Goal: Participate in discussion: Engage in conversation with other users on a specific topic

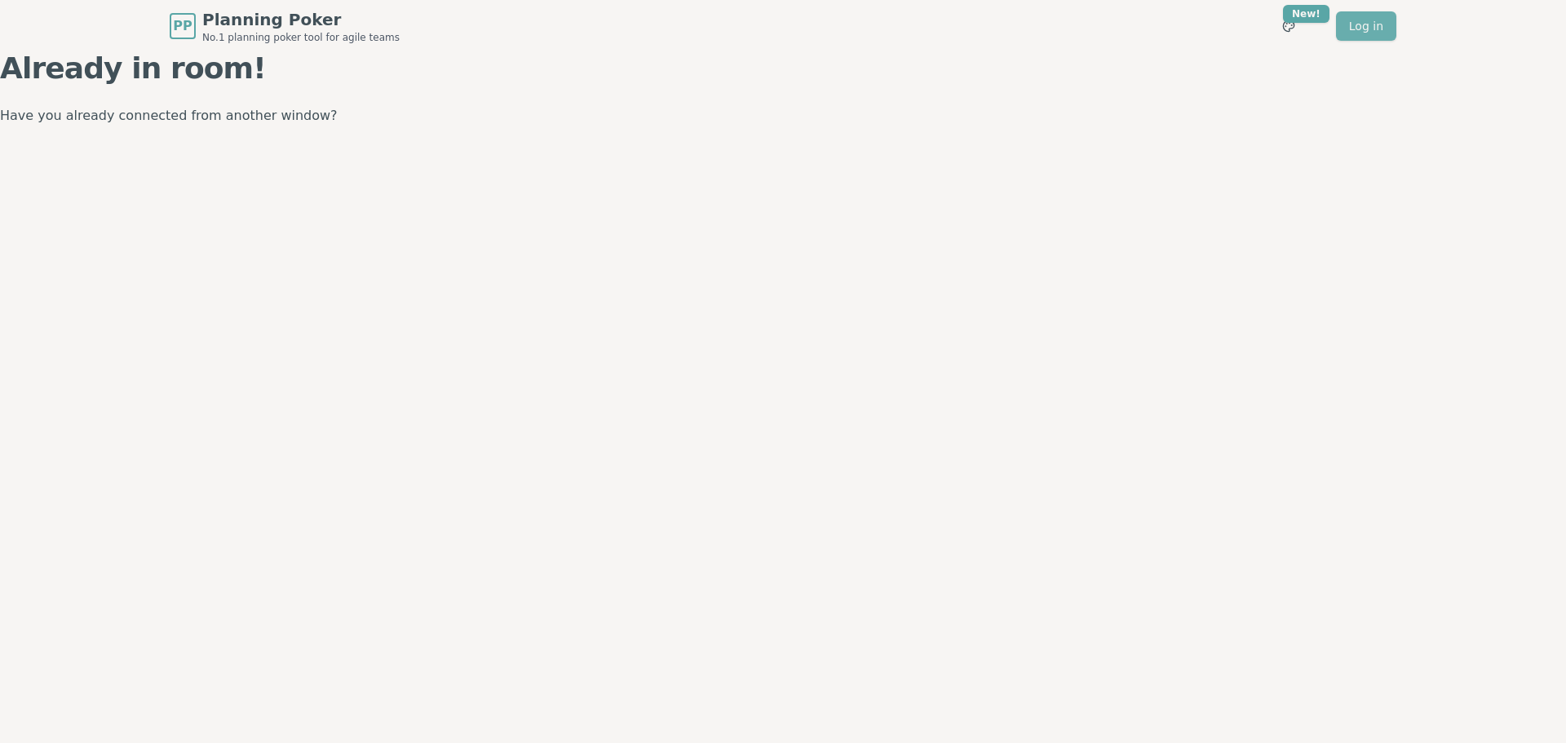
click at [1037, 29] on link "Log in" at bounding box center [1366, 25] width 60 height 29
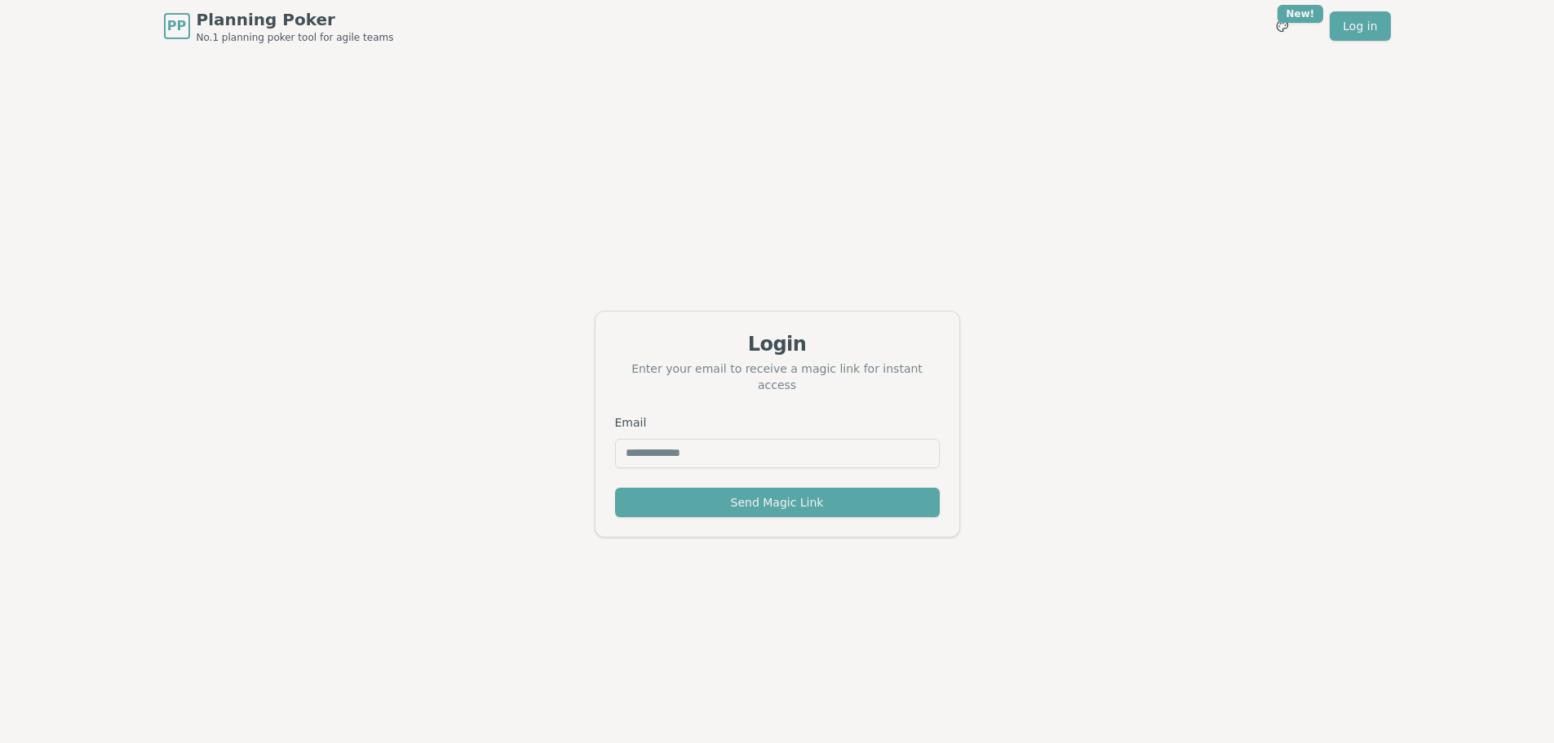
click at [679, 442] on input "Email" at bounding box center [777, 453] width 325 height 29
type input "**********"
click at [790, 447] on button "Send Magic Link" at bounding box center [777, 502] width 325 height 29
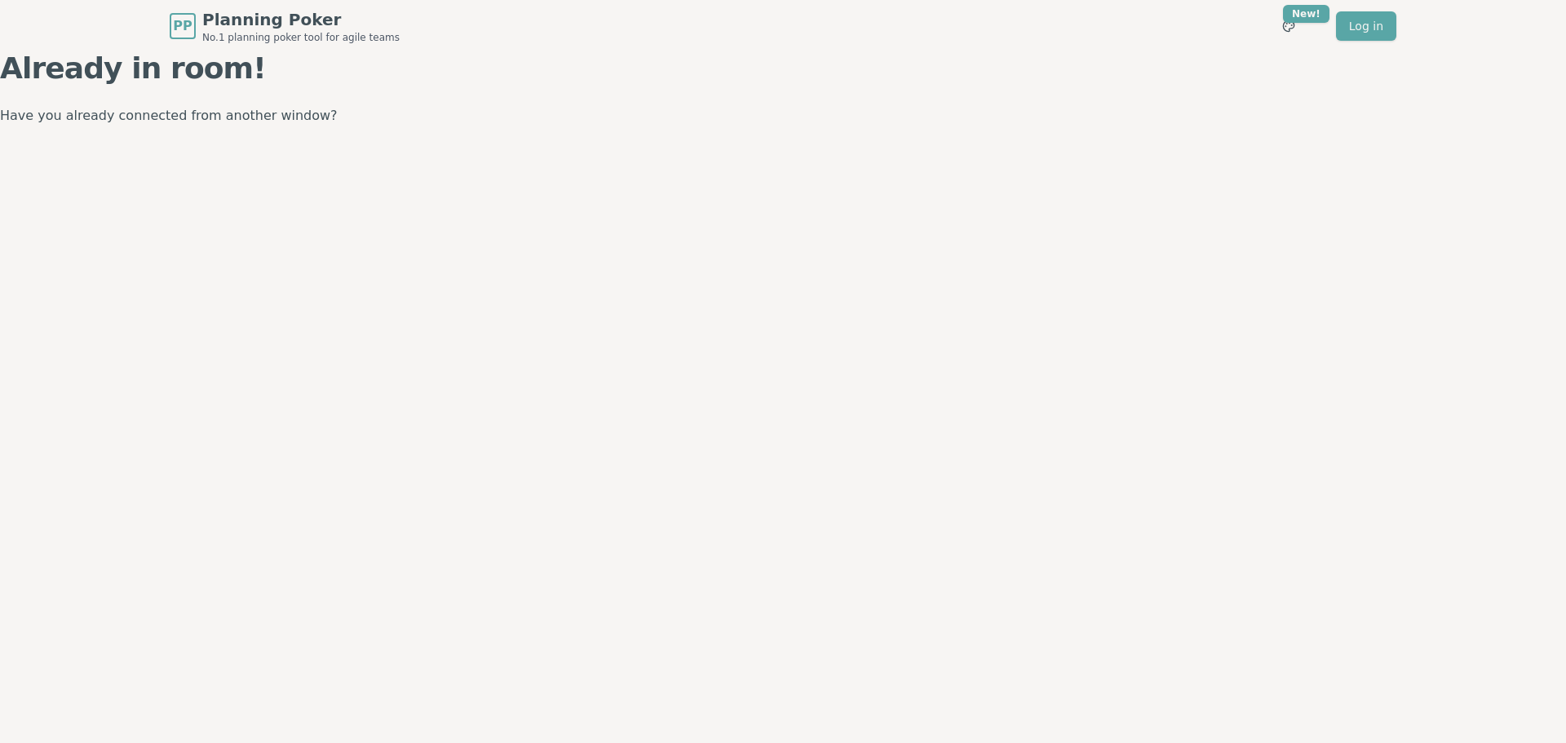
drag, startPoint x: 629, startPoint y: 239, endPoint x: 774, endPoint y: 228, distance: 145.6
click at [640, 238] on div "PP Planning Poker No.1 planning poker tool for agile teams Toggle theme New! Lo…" at bounding box center [783, 371] width 1566 height 743
click at [1374, 13] on link "Log in" at bounding box center [1366, 25] width 60 height 29
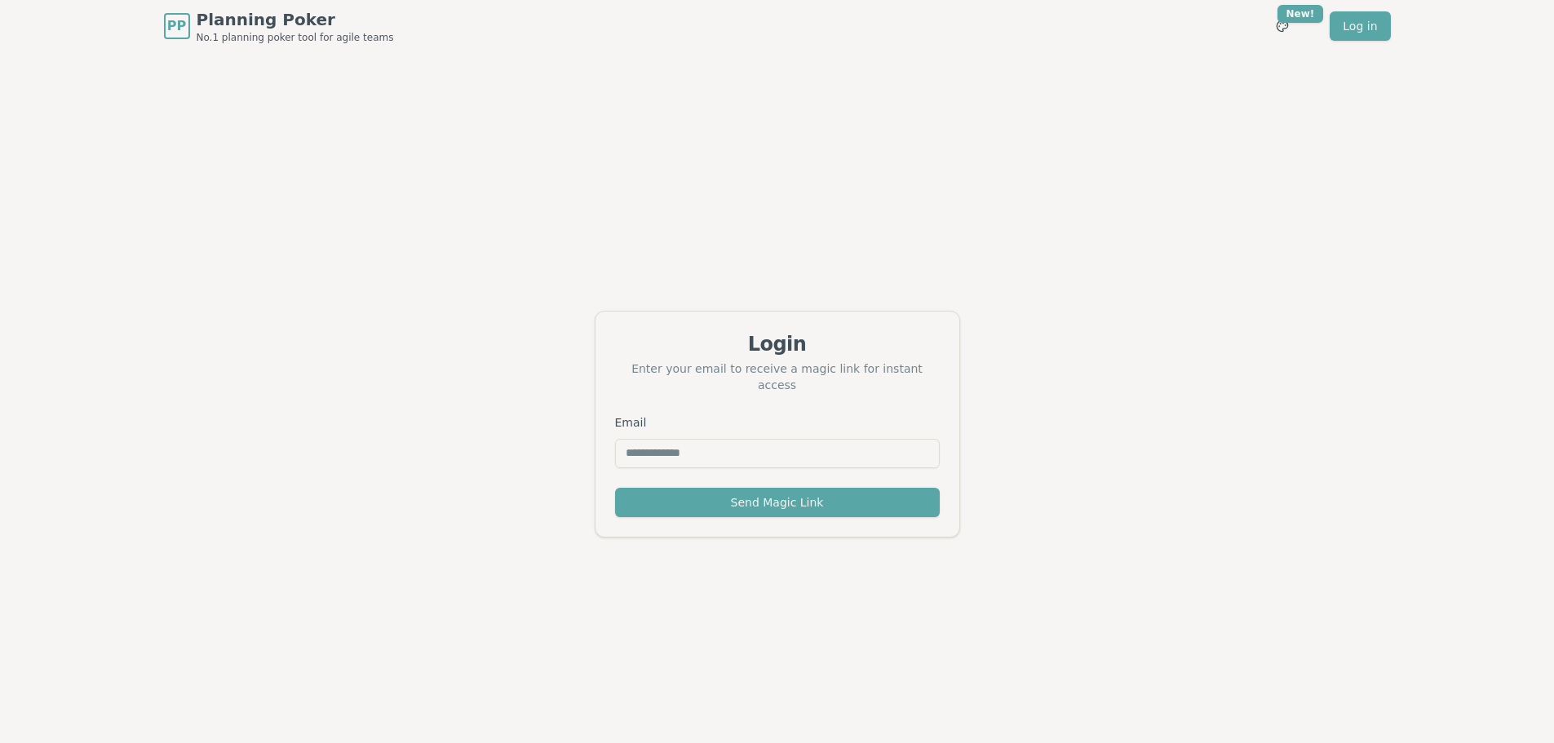
click at [742, 449] on input "Email" at bounding box center [777, 453] width 325 height 29
type input "**********"
click at [773, 498] on button "Send Magic Link" at bounding box center [777, 502] width 325 height 29
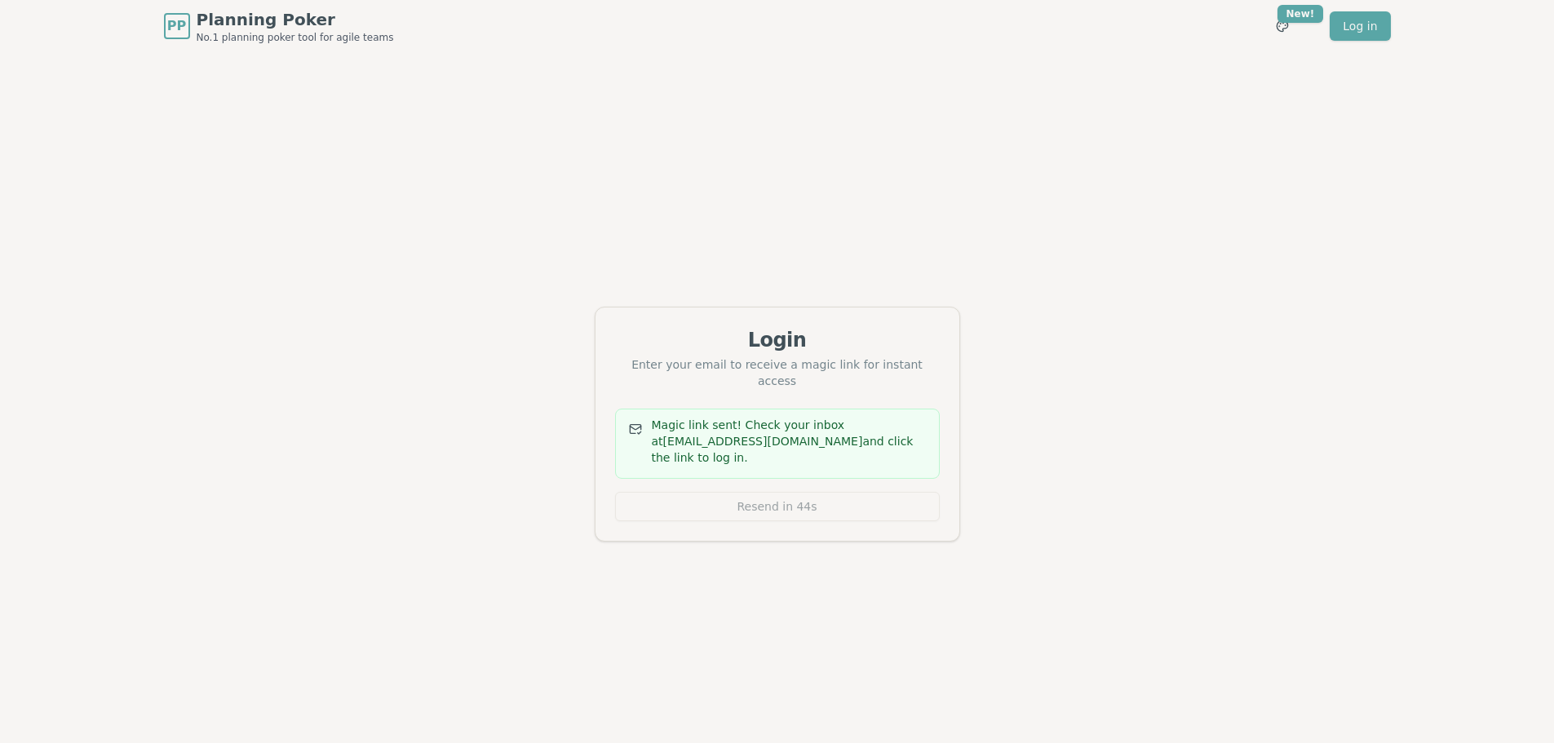
click at [744, 469] on div "Magic link sent! Check your inbox at archana.shah@locumtenens.com and click the…" at bounding box center [777, 444] width 325 height 70
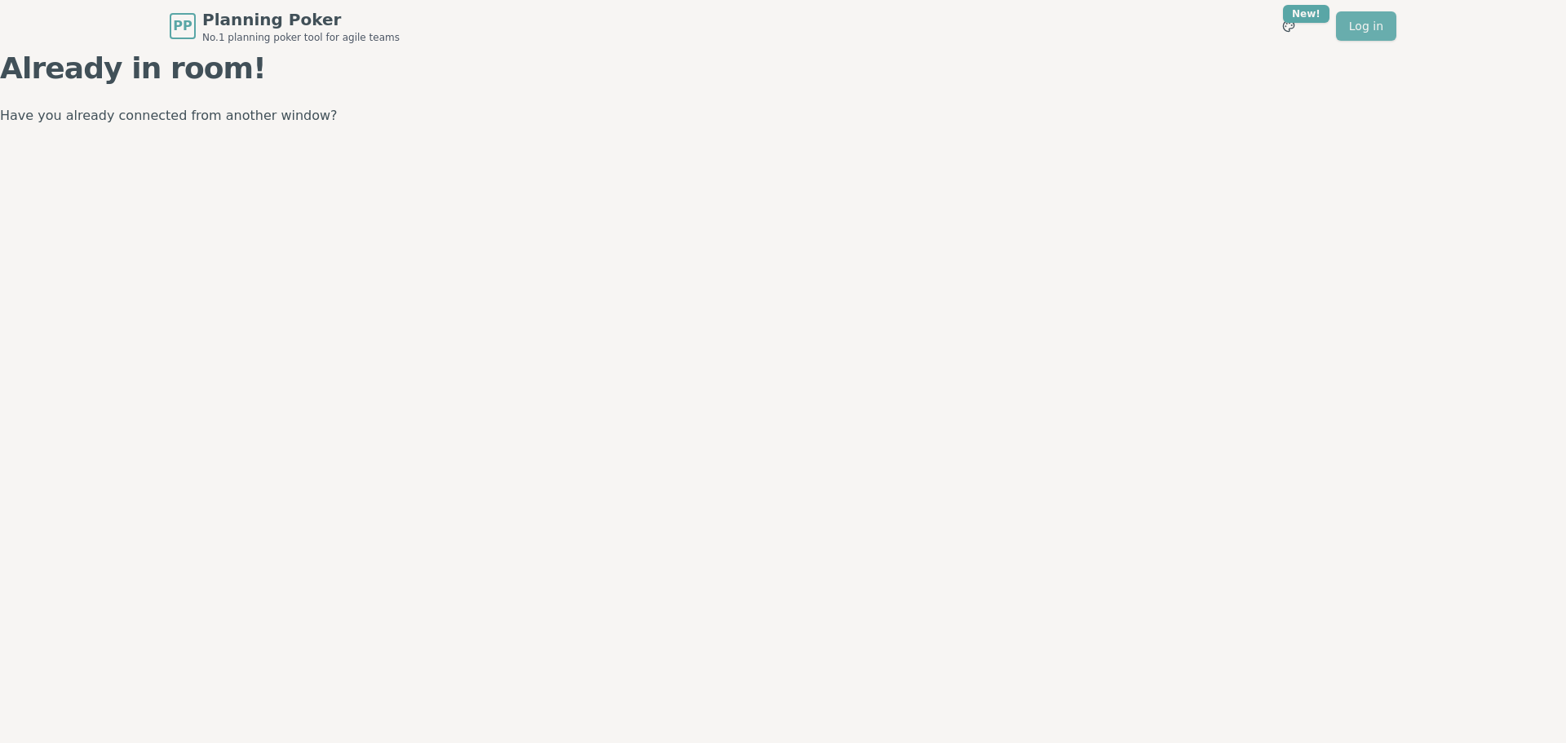
click at [1382, 27] on link "Log in" at bounding box center [1366, 25] width 60 height 29
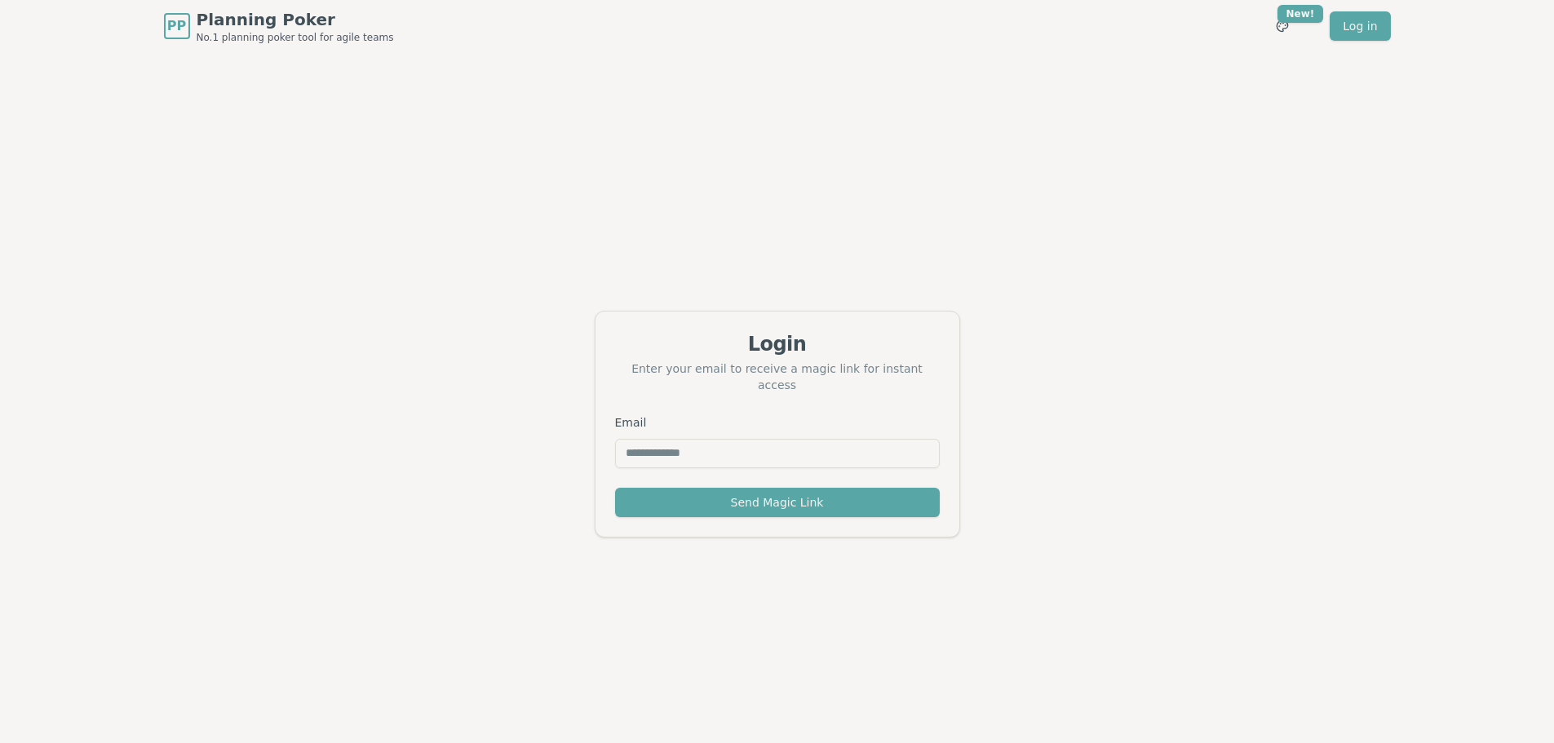
click at [697, 439] on input "Email" at bounding box center [777, 453] width 325 height 29
type input "**********"
click at [759, 502] on button "Send Magic Link" at bounding box center [777, 502] width 325 height 29
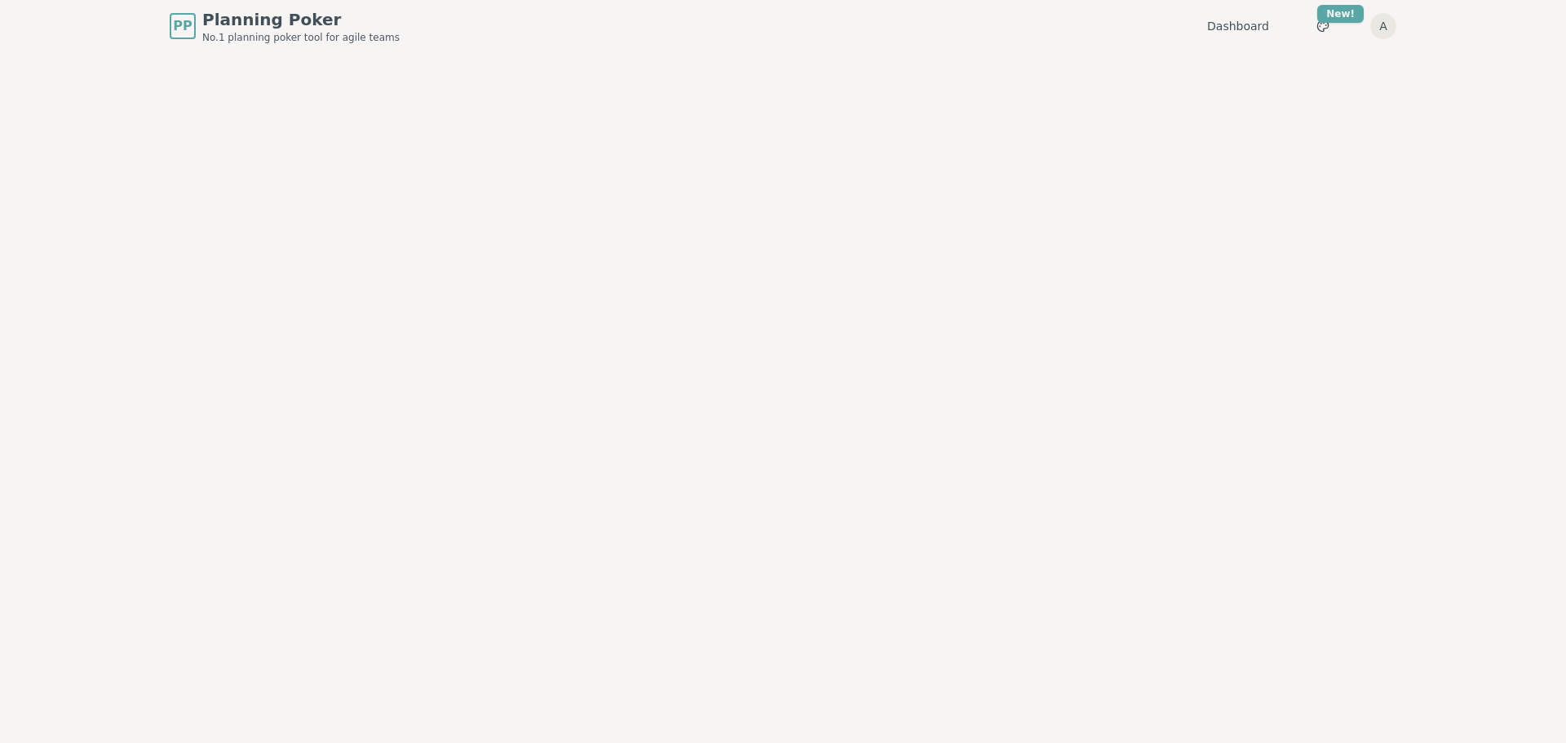
click at [721, 312] on div "PP Planning Poker No.1 planning poker tool for agile teams Dashboard Toggle the…" at bounding box center [783, 371] width 1566 height 743
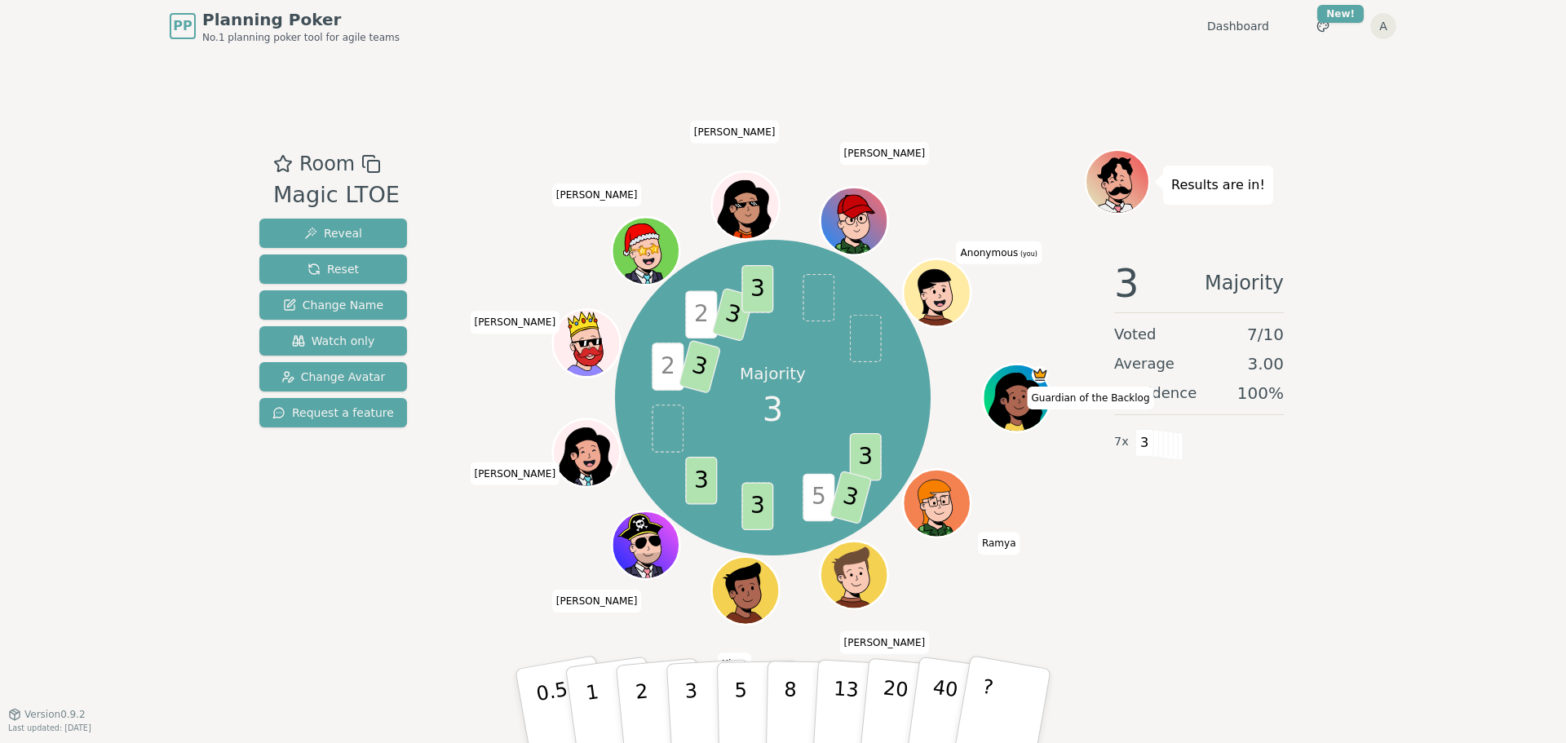
click at [675, 424] on span at bounding box center [668, 429] width 32 height 48
click at [662, 434] on span at bounding box center [668, 429] width 32 height 48
click at [708, 699] on button "3" at bounding box center [710, 706] width 89 height 127
drag, startPoint x: 1005, startPoint y: 247, endPoint x: 997, endPoint y: 258, distance: 13.4
click at [997, 258] on span "Anonymous (you)" at bounding box center [999, 252] width 85 height 23
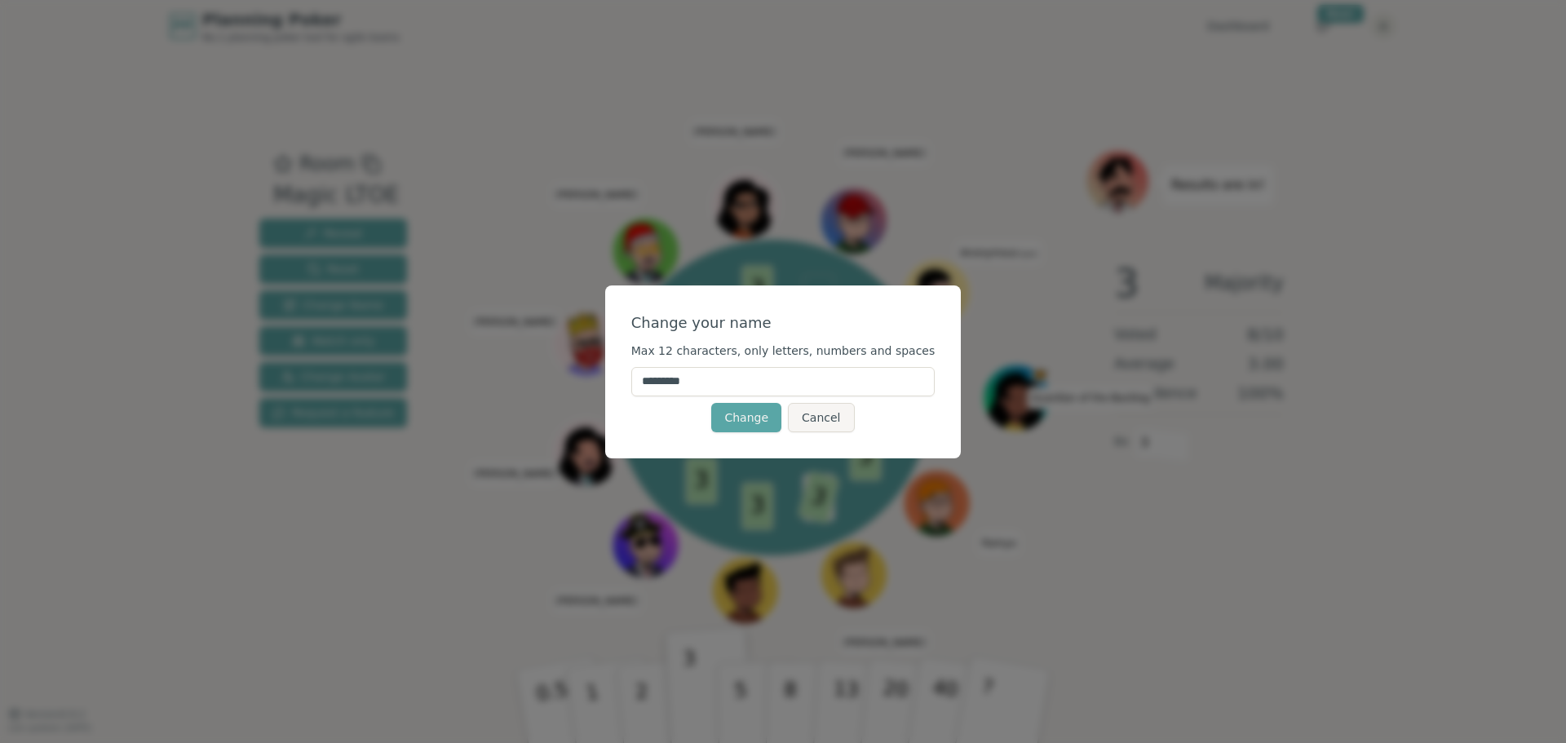
click at [995, 255] on div "Change your name Max 12 characters, only letters, numbers and spaces ********* …" at bounding box center [783, 371] width 1566 height 743
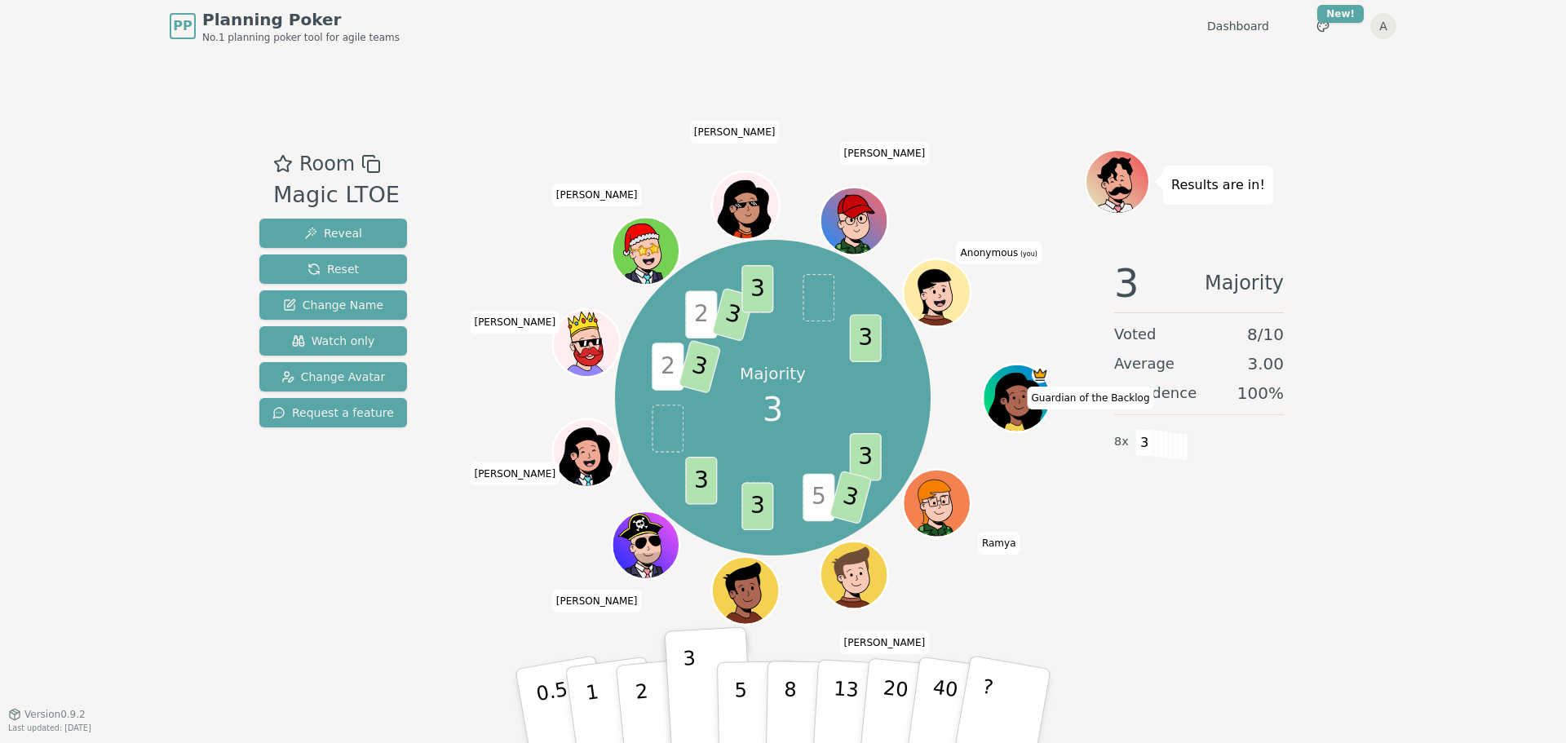
click at [985, 263] on span "Anonymous (you)" at bounding box center [999, 252] width 85 height 23
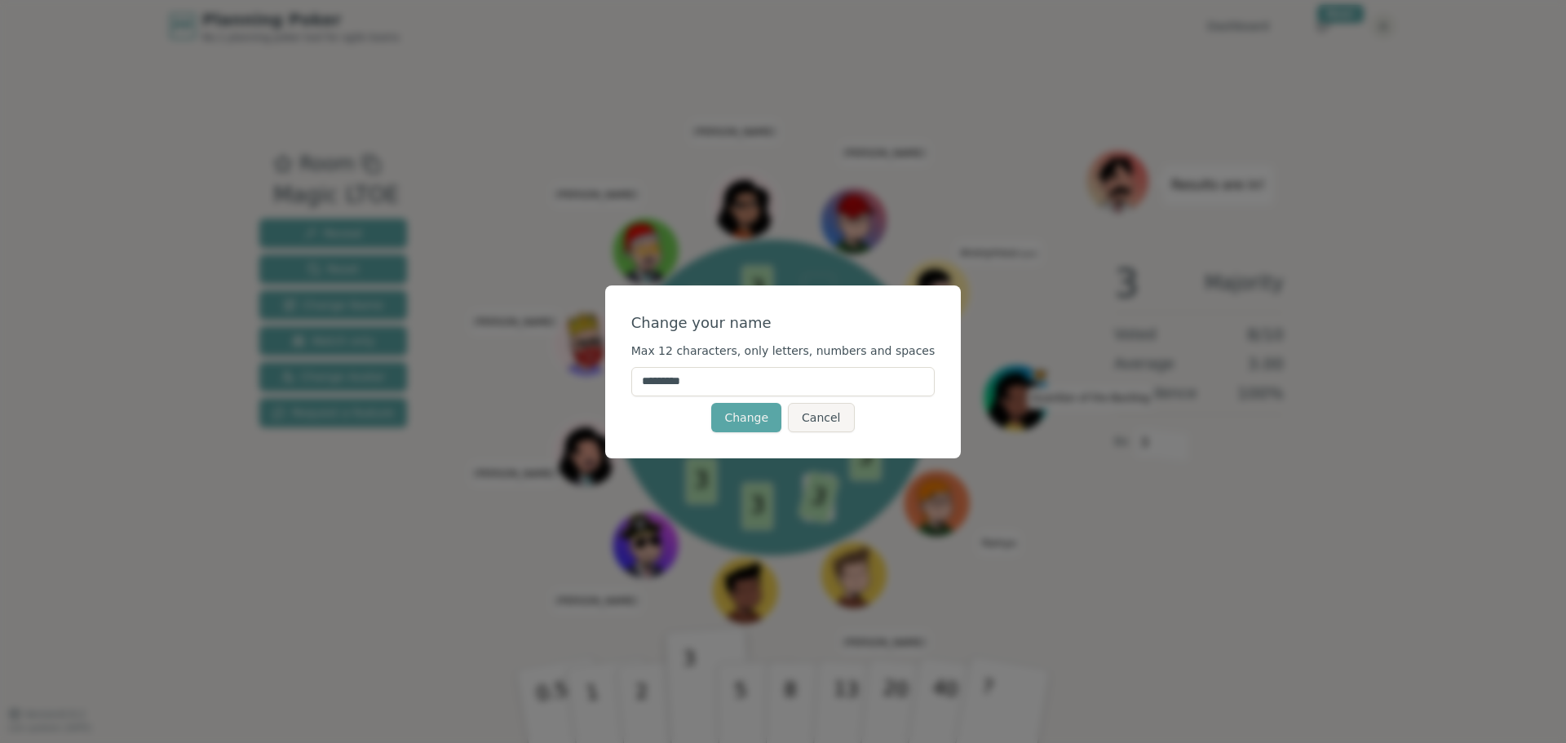
click at [721, 382] on input "*********" at bounding box center [783, 381] width 304 height 29
type input "**"
click at [759, 419] on button "Change" at bounding box center [746, 417] width 70 height 29
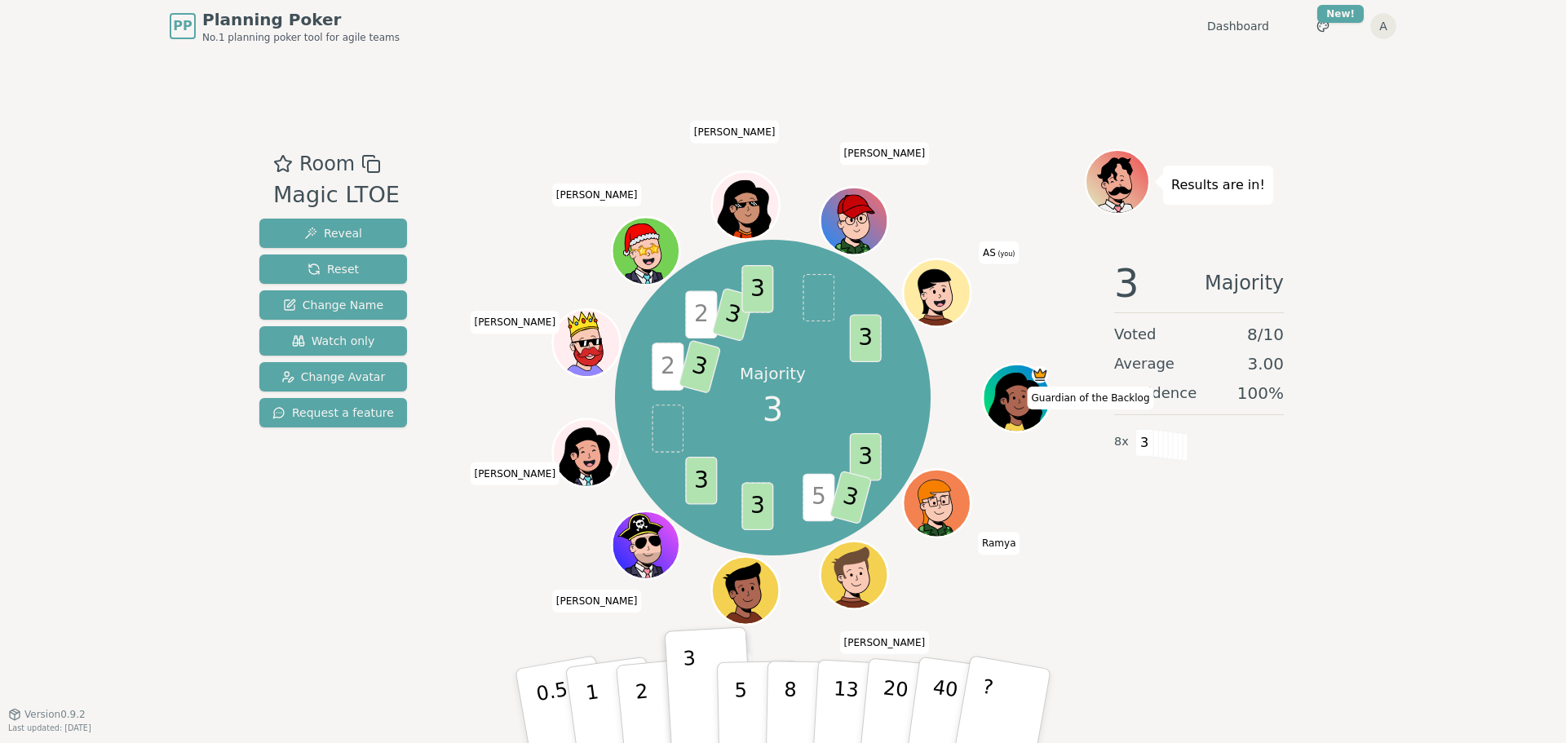
click at [954, 292] on icon at bounding box center [938, 290] width 66 height 7
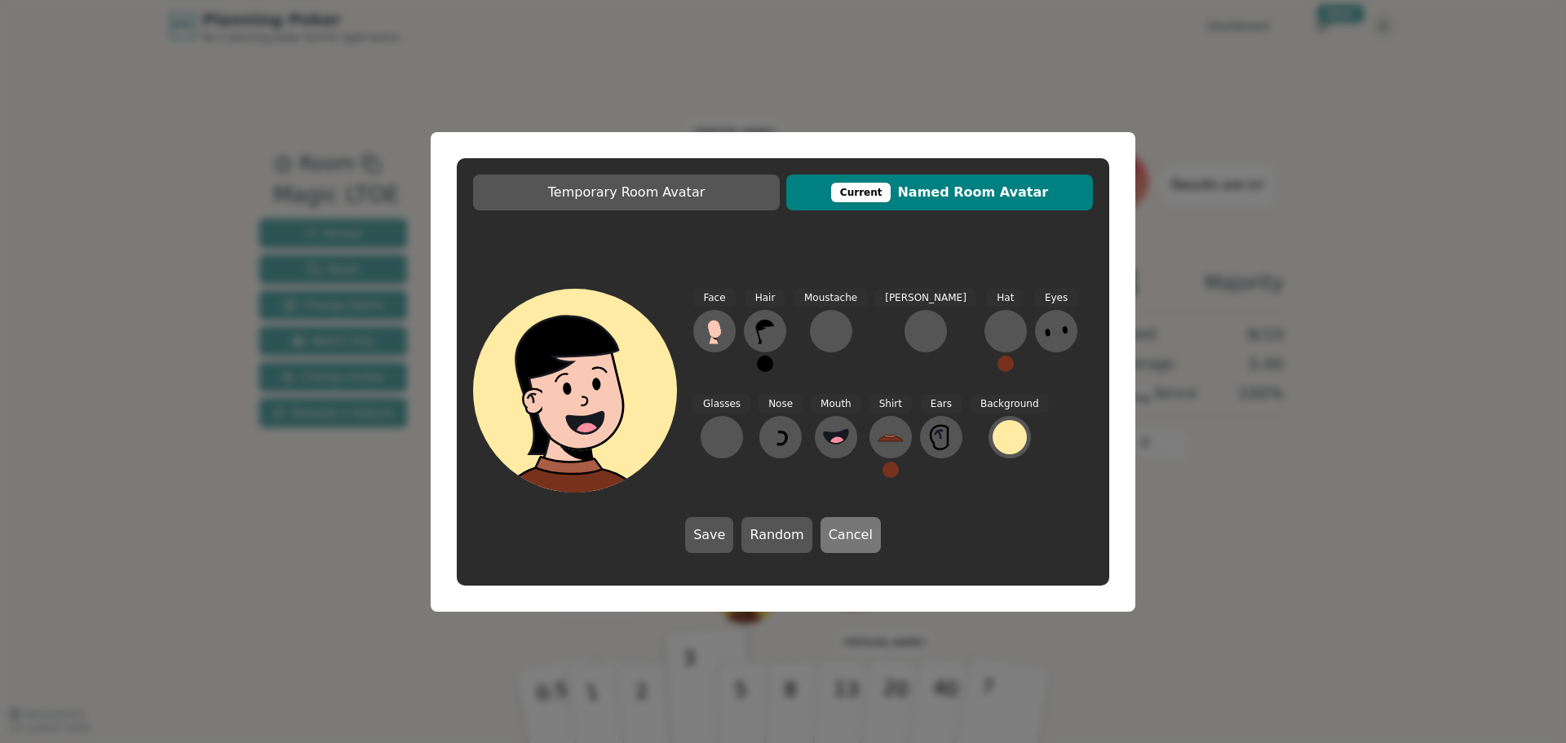
click at [840, 541] on button "Cancel" at bounding box center [851, 535] width 60 height 36
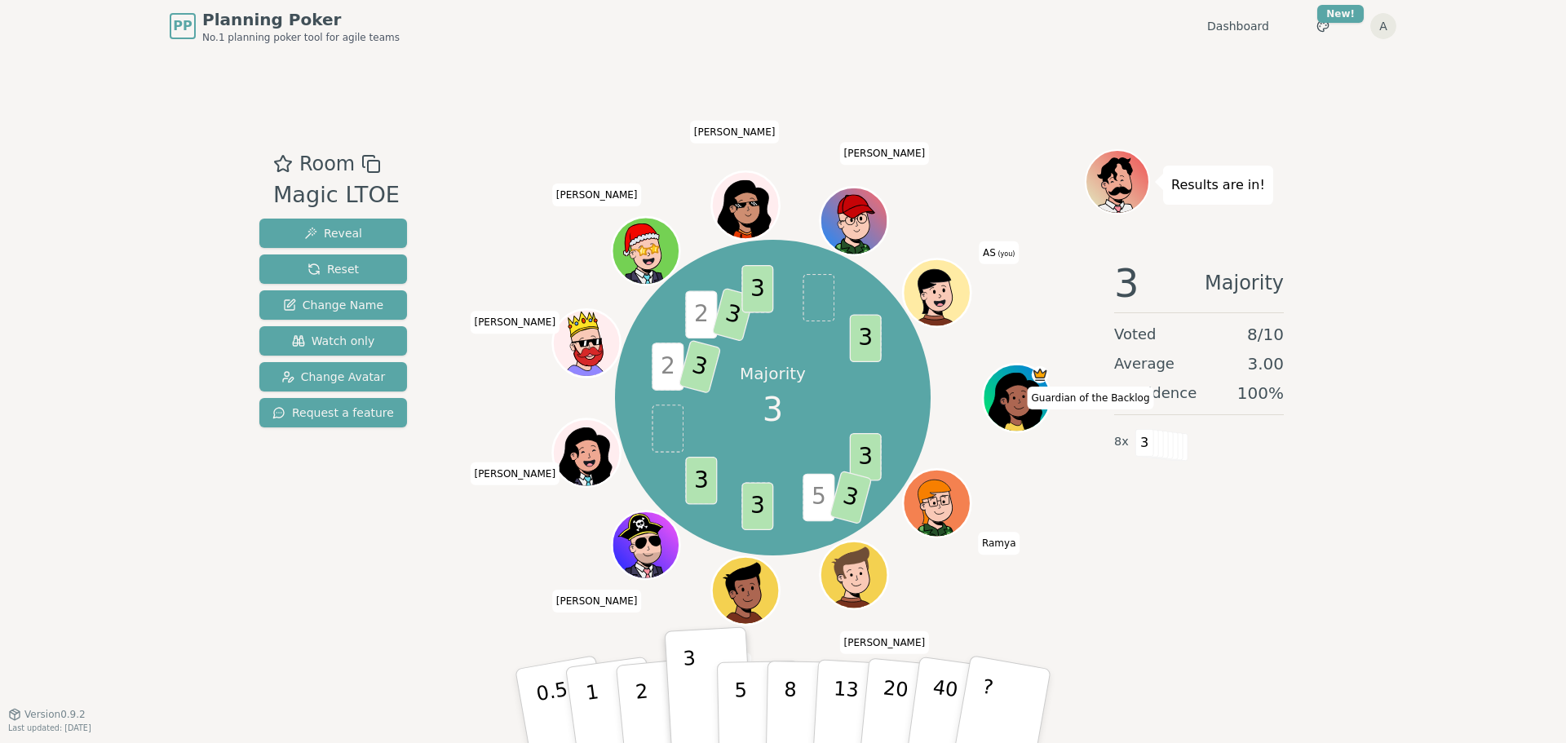
click at [944, 300] on icon at bounding box center [940, 302] width 12 height 7
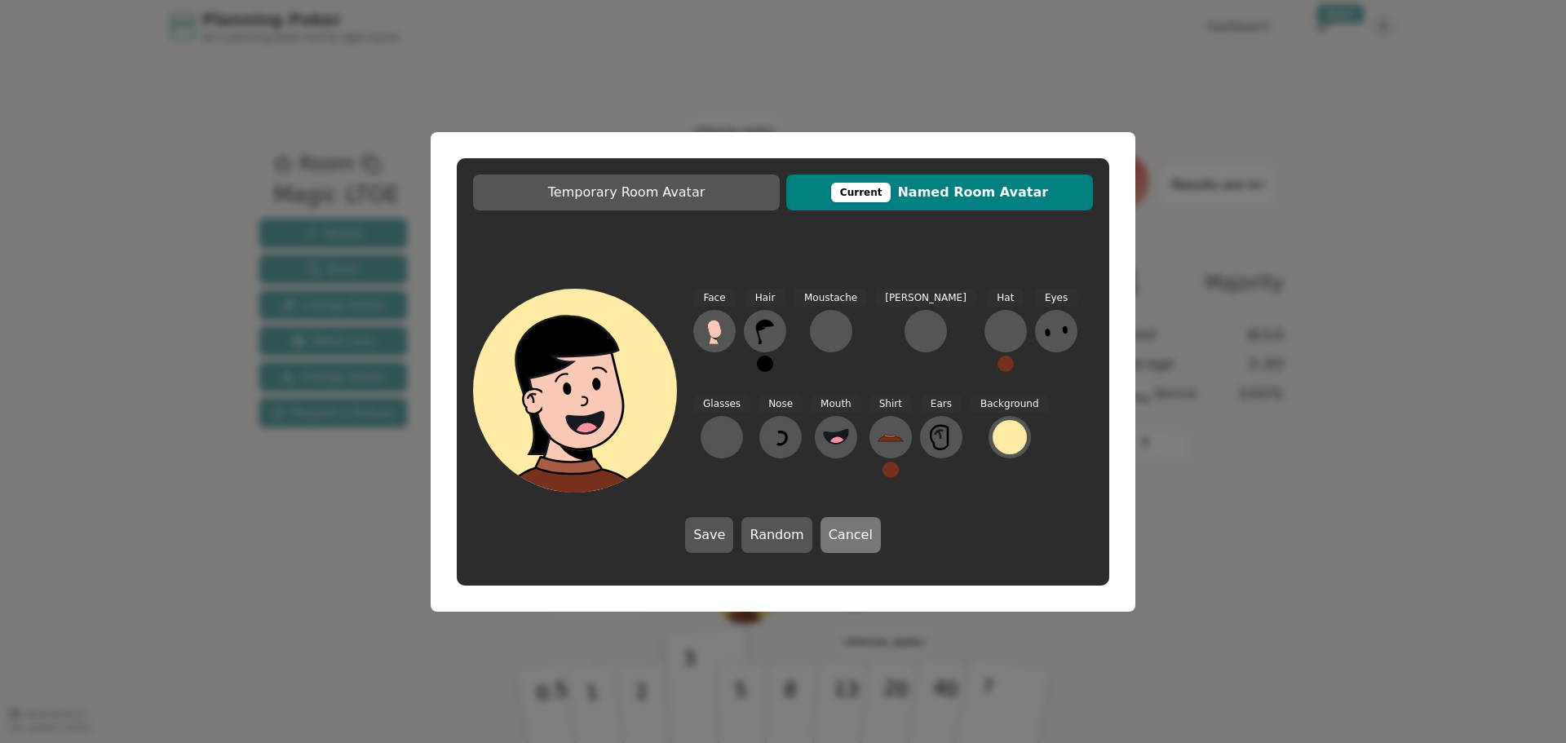
click at [848, 527] on button "Cancel" at bounding box center [851, 535] width 60 height 36
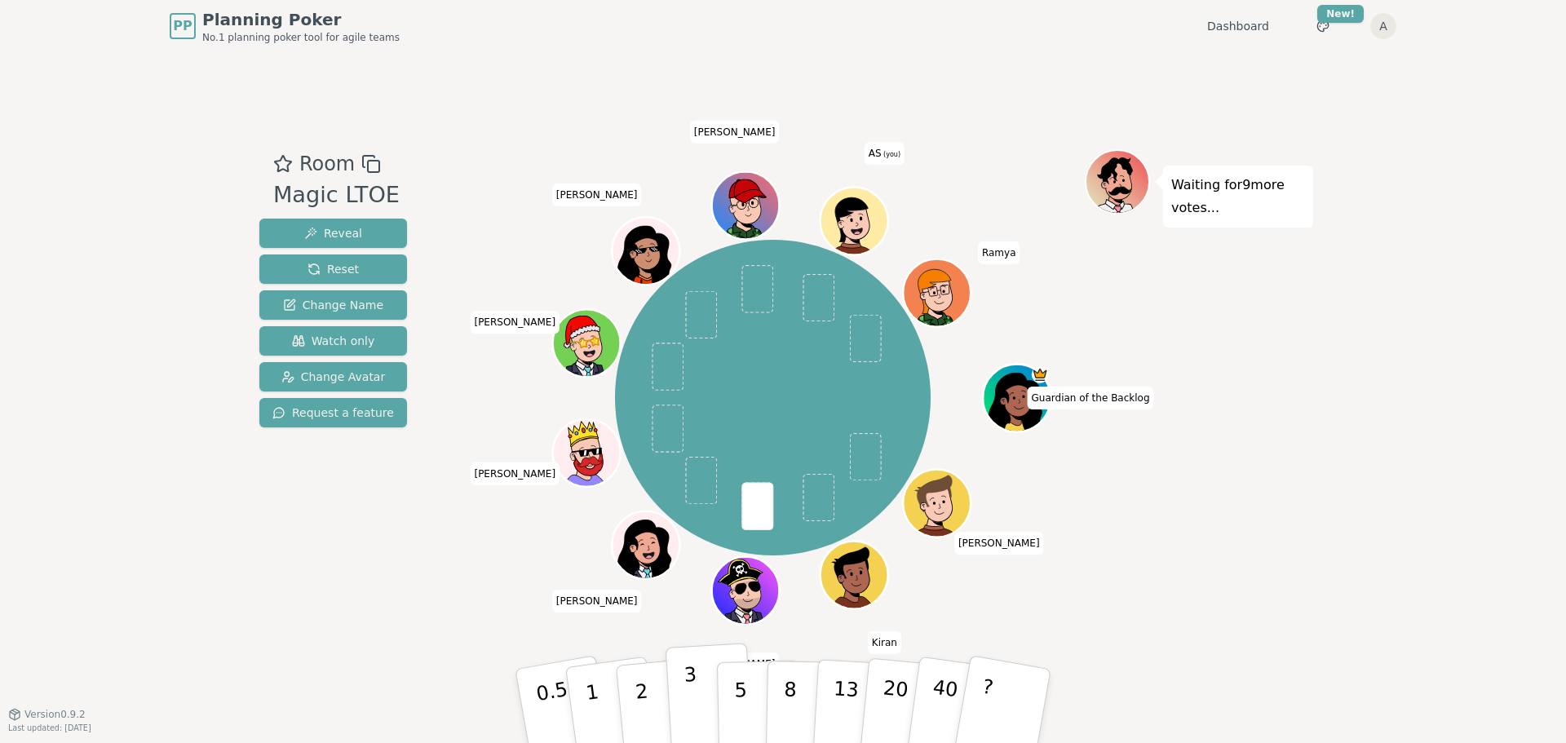
click at [704, 721] on button "3" at bounding box center [710, 706] width 89 height 127
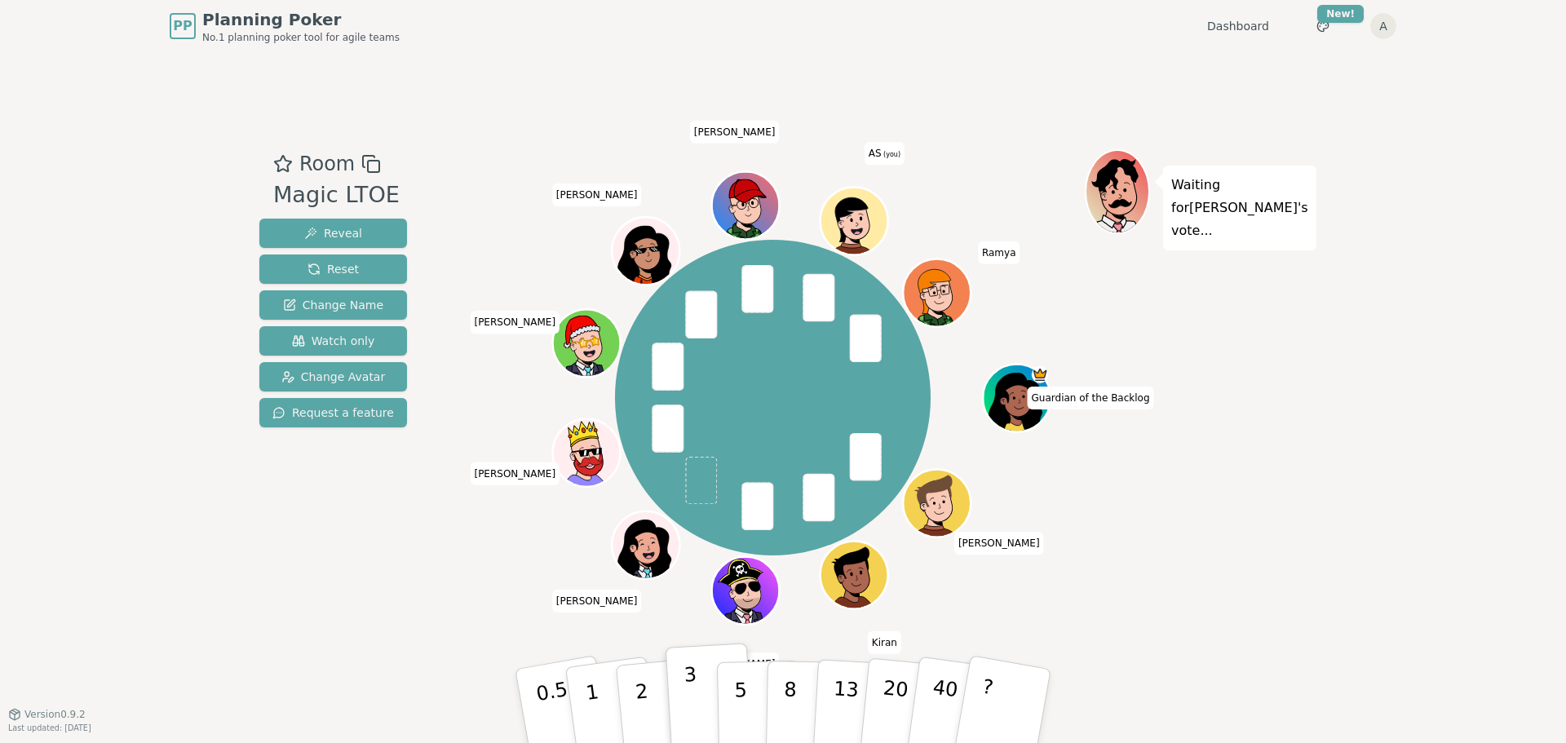
click at [700, 676] on button "3" at bounding box center [710, 706] width 89 height 127
